Goal: Task Accomplishment & Management: Use online tool/utility

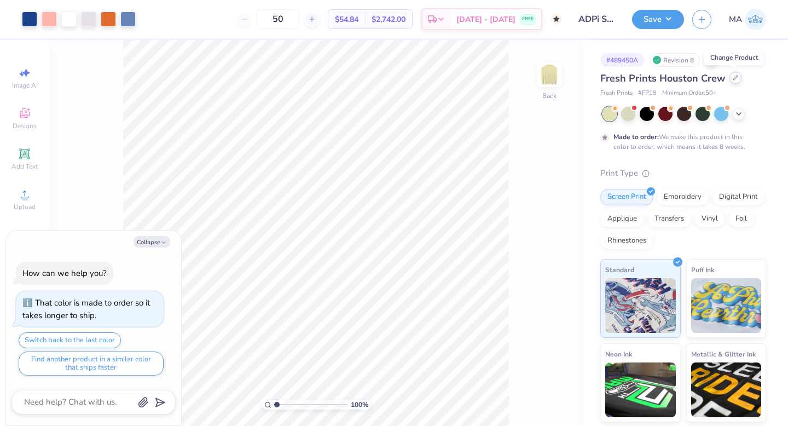
click at [734, 79] on icon at bounding box center [735, 77] width 5 height 5
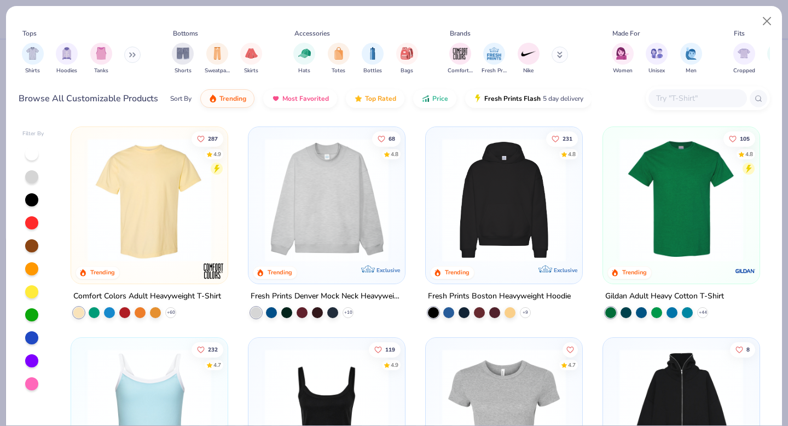
click at [517, 257] on img at bounding box center [504, 200] width 135 height 124
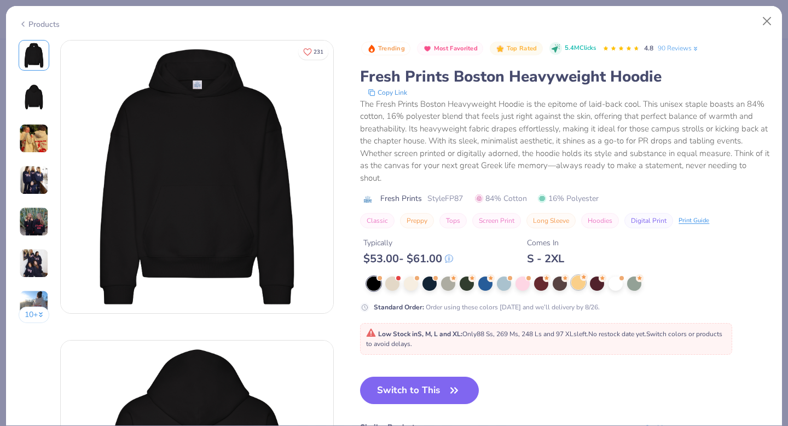
click at [580, 277] on div at bounding box center [579, 282] width 14 height 14
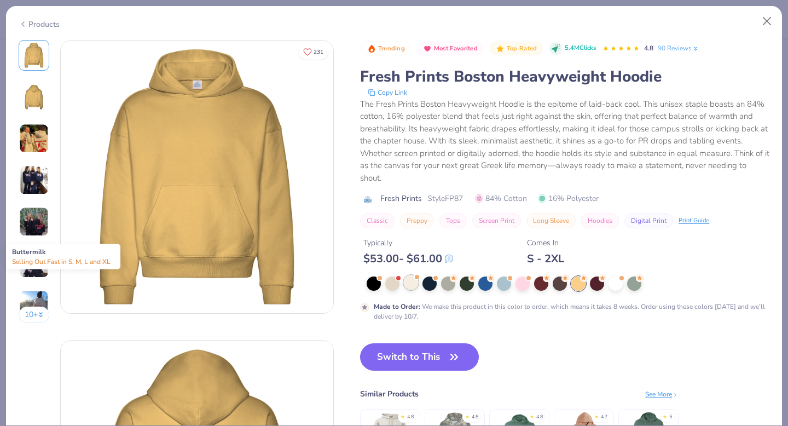
click at [409, 285] on div at bounding box center [411, 282] width 14 height 14
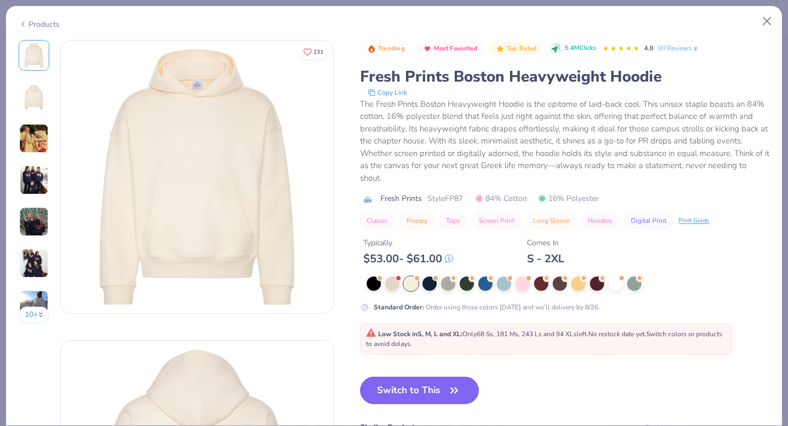
click at [401, 388] on button "Switch to This" at bounding box center [419, 390] width 119 height 27
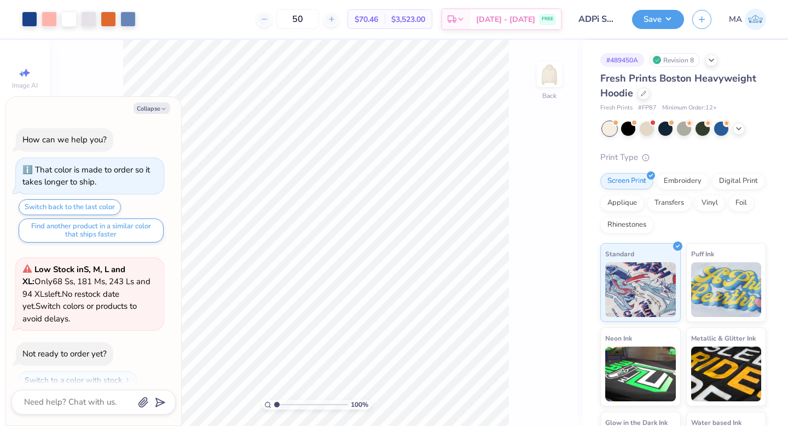
scroll to position [100, 0]
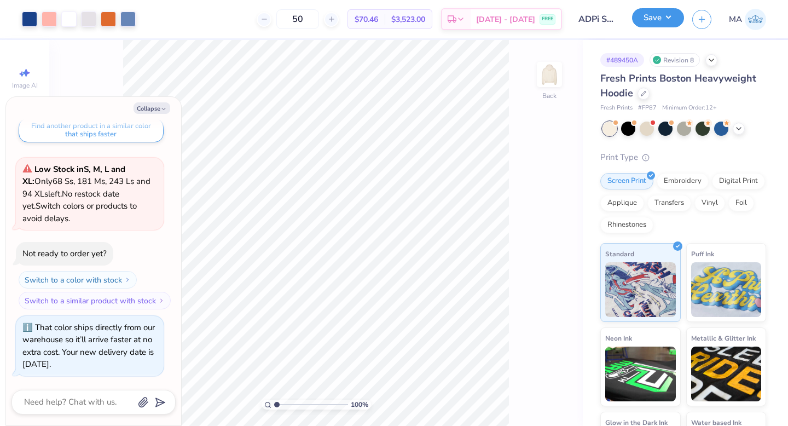
click at [665, 18] on button "Save" at bounding box center [658, 17] width 52 height 19
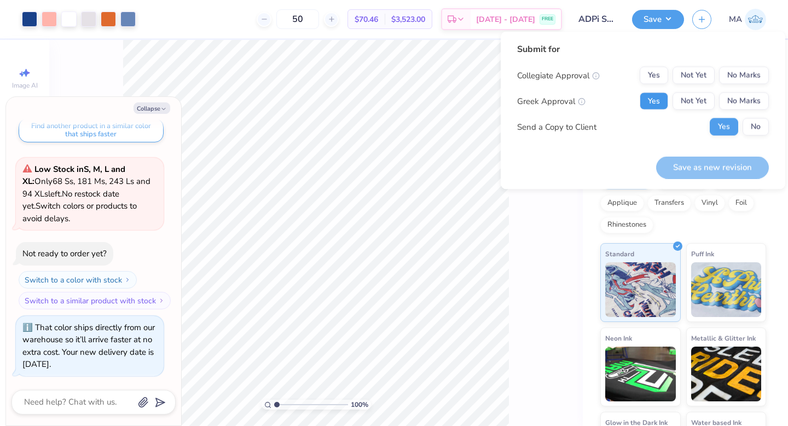
click at [661, 96] on button "Yes" at bounding box center [654, 102] width 28 height 18
click at [755, 83] on button "No Marks" at bounding box center [744, 76] width 50 height 18
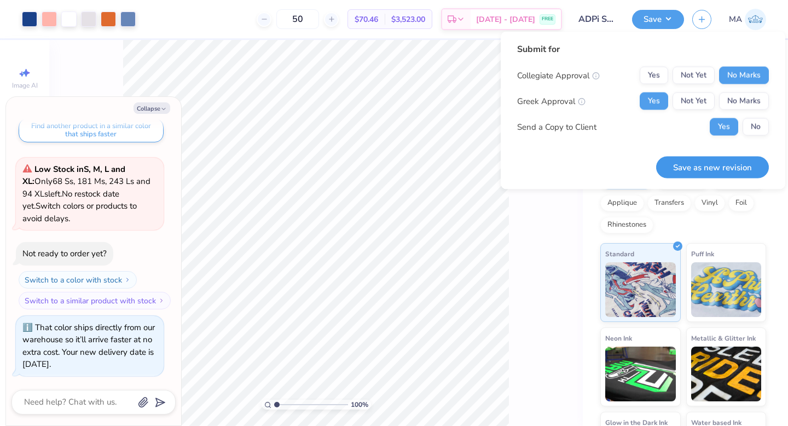
click at [720, 160] on button "Save as new revision" at bounding box center [712, 167] width 113 height 22
type textarea "x"
